Goal: Information Seeking & Learning: Learn about a topic

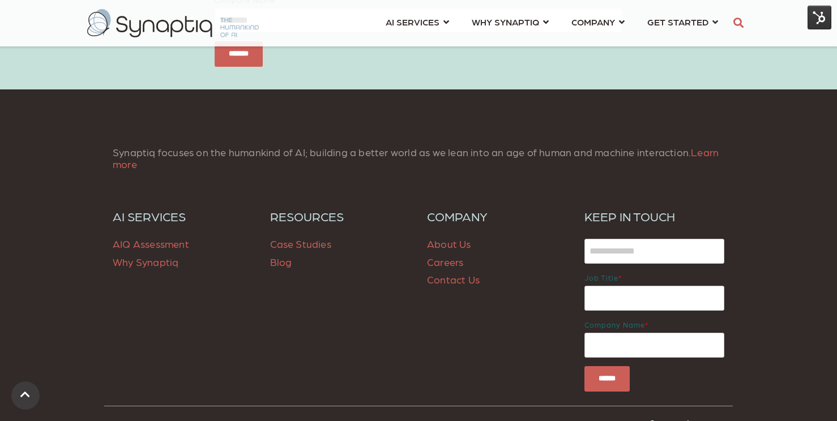
scroll to position [1776, 0]
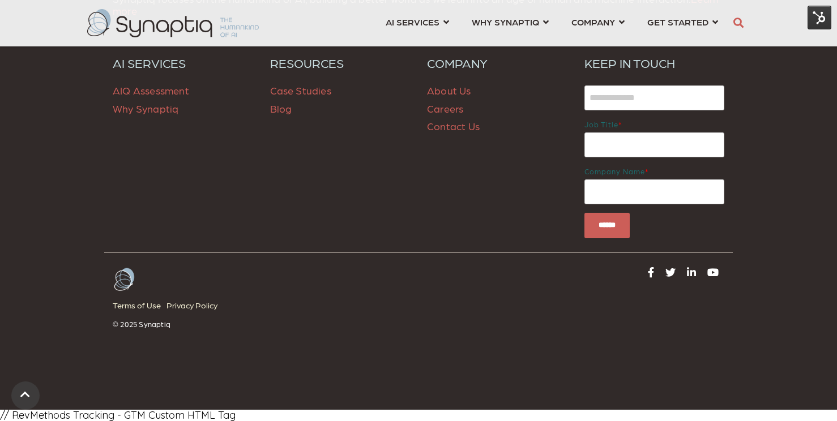
click at [285, 110] on span "Blog" at bounding box center [281, 109] width 22 height 12
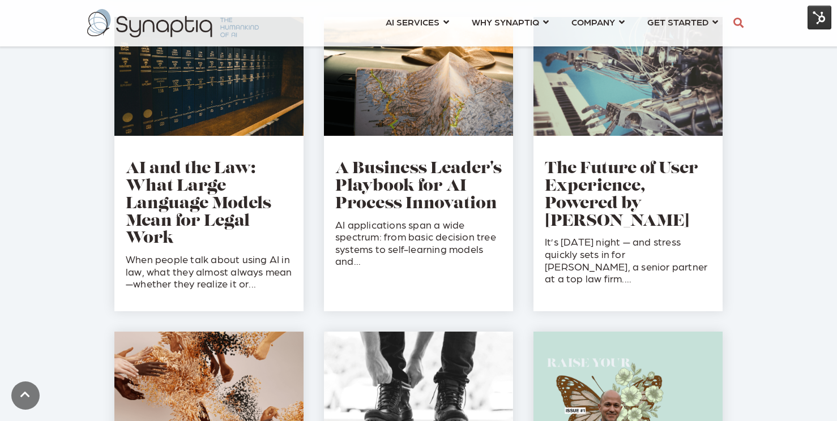
scroll to position [1081, 0]
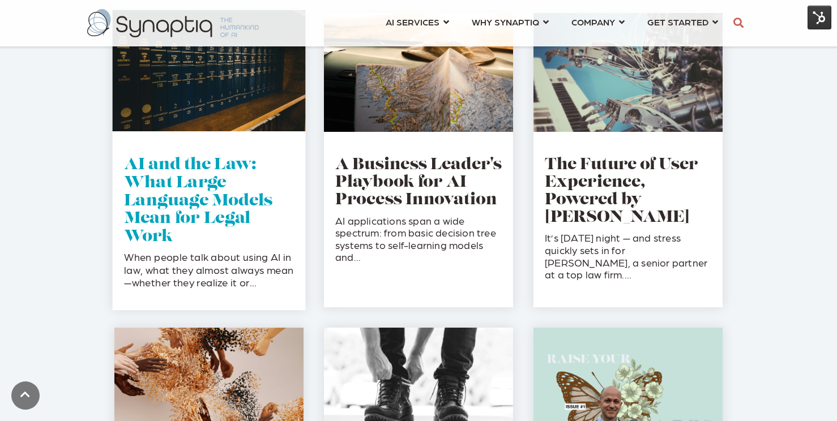
click at [220, 201] on link "AI and the Law: What Large Language Models Mean for Legal Work" at bounding box center [198, 200] width 148 height 87
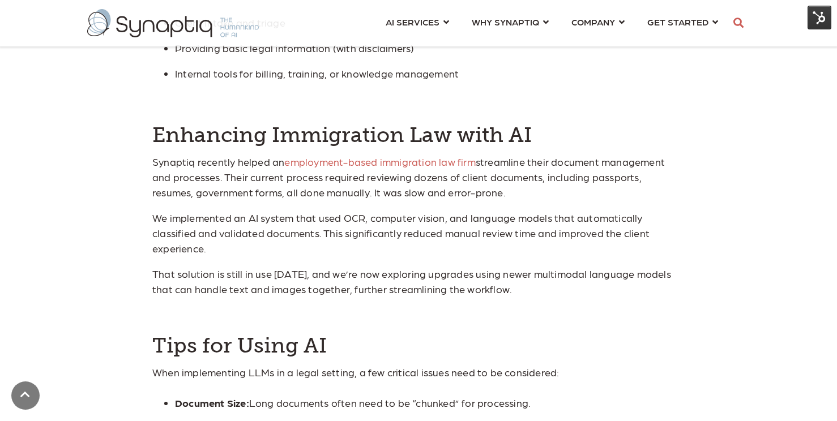
scroll to position [0, 5]
